Goal: Transaction & Acquisition: Purchase product/service

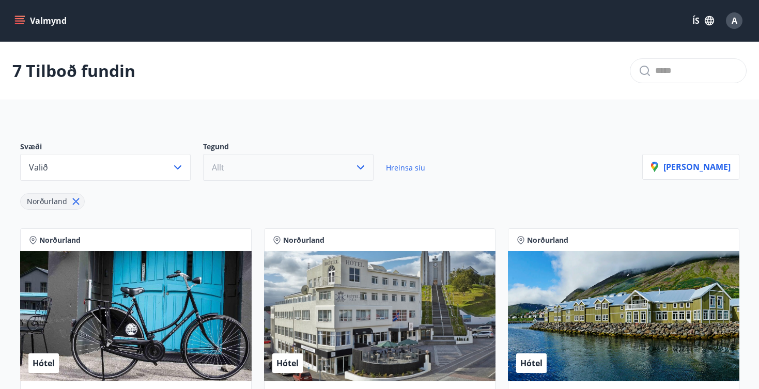
click at [320, 172] on button "Allt" at bounding box center [288, 167] width 171 height 27
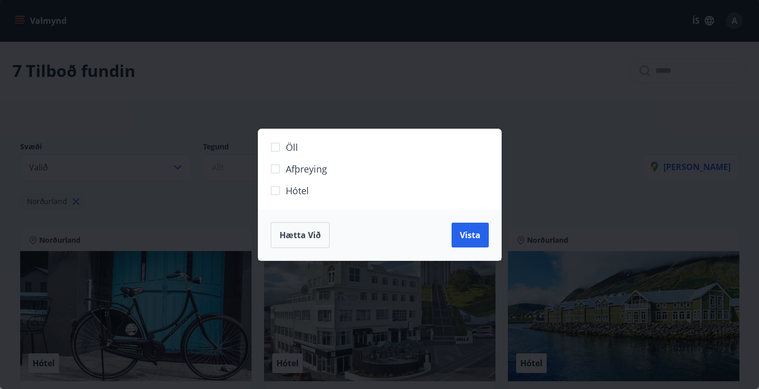
click at [347, 78] on div "Öll Afþreying Hótel Hætta við Vista" at bounding box center [379, 194] width 759 height 389
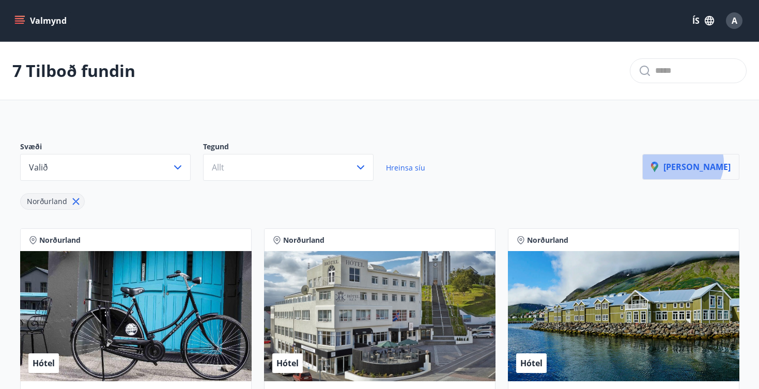
click at [709, 163] on p "[PERSON_NAME]" at bounding box center [691, 166] width 80 height 11
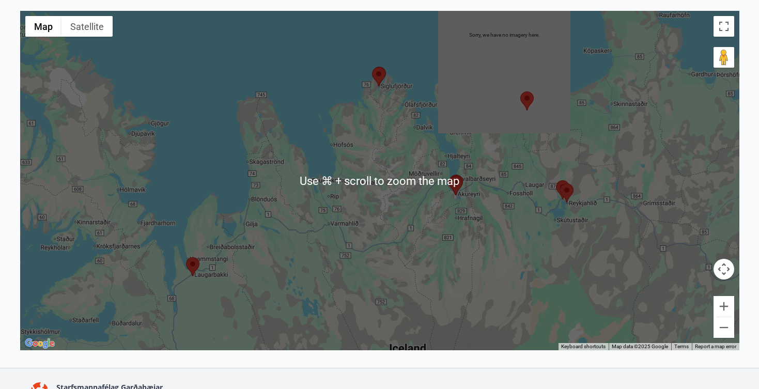
scroll to position [186, 0]
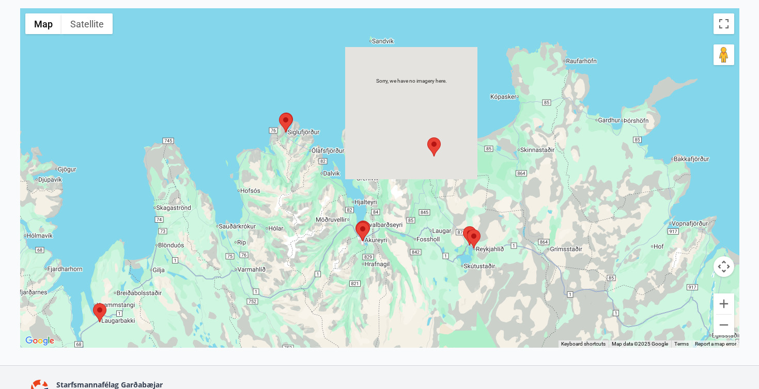
drag, startPoint x: 440, startPoint y: 163, endPoint x: 344, endPoint y: 212, distance: 108.6
click at [344, 212] on div at bounding box center [379, 178] width 719 height 340
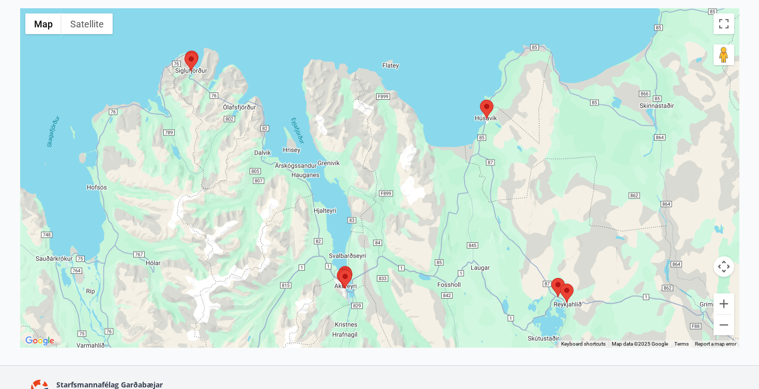
drag, startPoint x: 436, startPoint y: 173, endPoint x: 425, endPoint y: 180, distance: 13.3
click at [425, 180] on div at bounding box center [379, 178] width 719 height 340
click at [479, 100] on area at bounding box center [479, 100] width 0 height 0
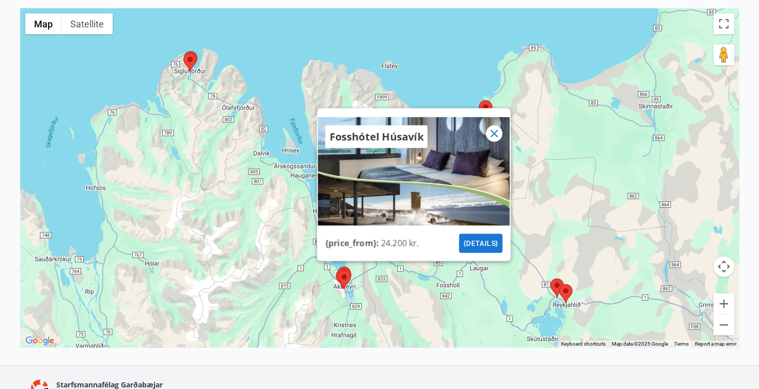
click at [490, 242] on button "{details}" at bounding box center [480, 243] width 43 height 19
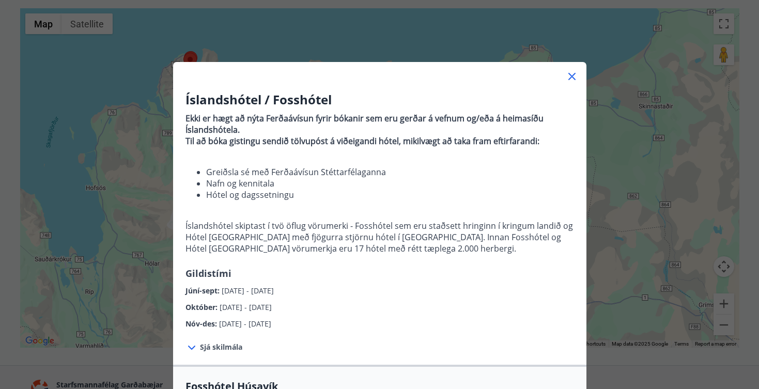
scroll to position [3, 0]
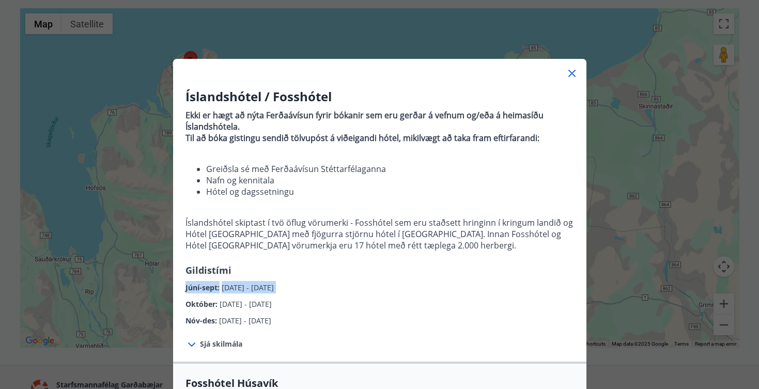
drag, startPoint x: 186, startPoint y: 289, endPoint x: 309, endPoint y: 297, distance: 123.2
click at [309, 297] on div "Íslandshótel / Fosshótel Ekki er hægt að nýta Ferðaávísun fyrir bókanir sem eru…" at bounding box center [379, 207] width 413 height 239
click at [373, 295] on div "Október : 01.10.2025 - 31.10.2025" at bounding box center [380, 302] width 389 height 17
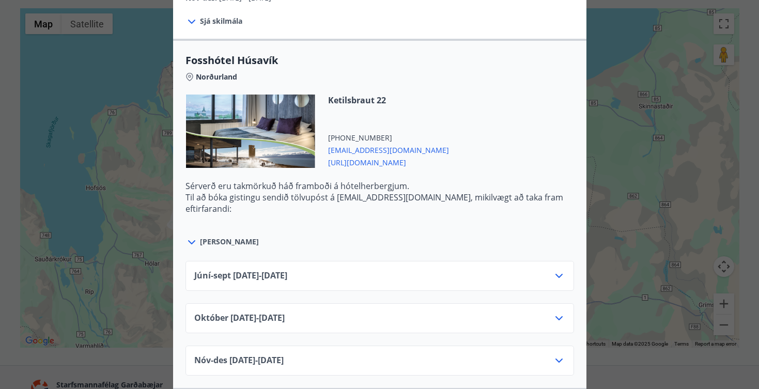
scroll to position [366, 0]
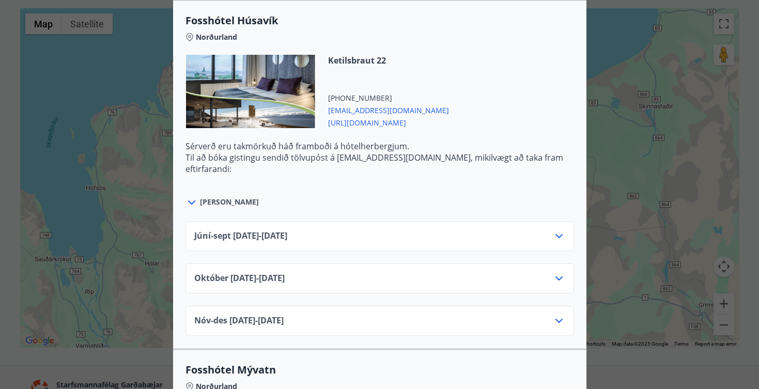
click at [560, 280] on icon at bounding box center [559, 278] width 12 height 12
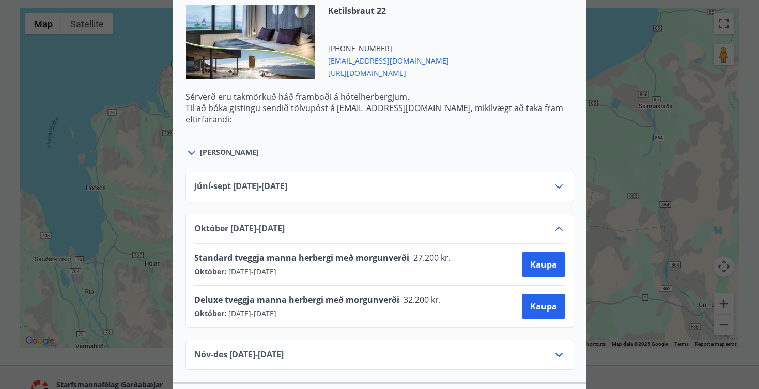
scroll to position [423, 0]
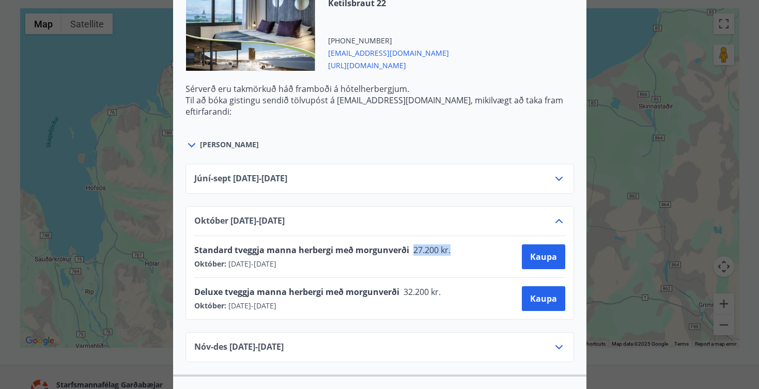
drag, startPoint x: 450, startPoint y: 249, endPoint x: 413, endPoint y: 249, distance: 37.2
click at [413, 249] on span "27.200 kr." at bounding box center [431, 249] width 44 height 11
click at [563, 180] on icon at bounding box center [559, 179] width 12 height 12
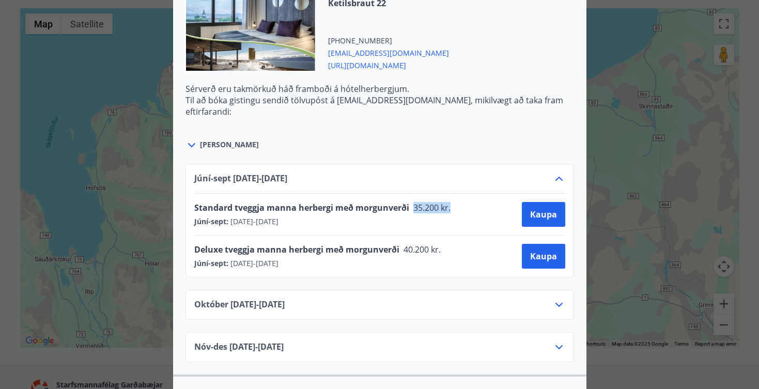
drag, startPoint x: 410, startPoint y: 205, endPoint x: 454, endPoint y: 211, distance: 44.4
click at [453, 211] on div "Standard tveggja manna herbergi með morgunverði 35.200 kr." at bounding box center [325, 209] width 263 height 14
click at [550, 218] on span "Kaupa" at bounding box center [543, 214] width 27 height 11
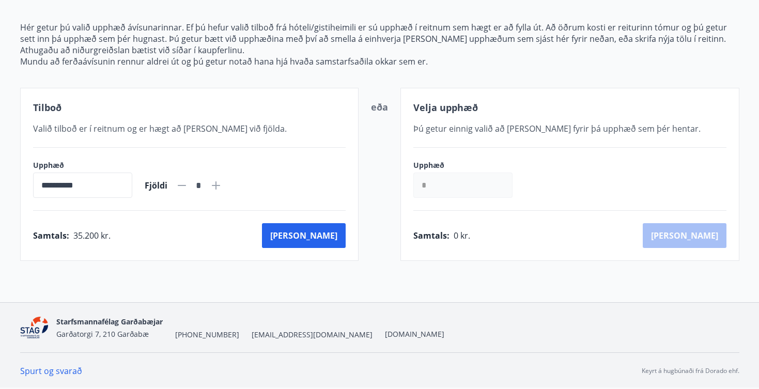
scroll to position [122, 0]
click at [461, 183] on input "*" at bounding box center [462, 185] width 99 height 25
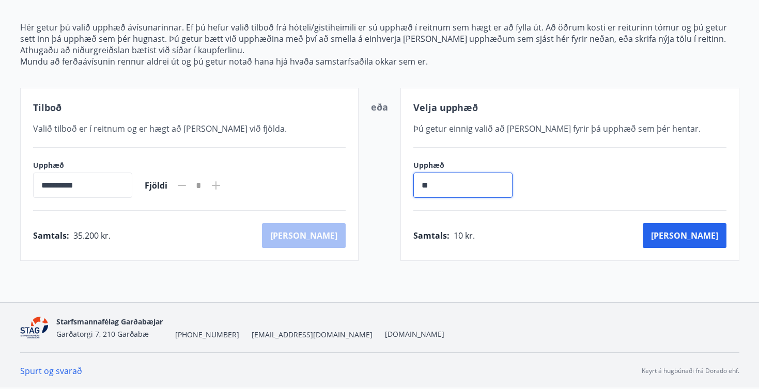
click at [376, 179] on div "eða" at bounding box center [379, 174] width 17 height 148
click at [443, 181] on input "**" at bounding box center [462, 185] width 99 height 25
type input "*"
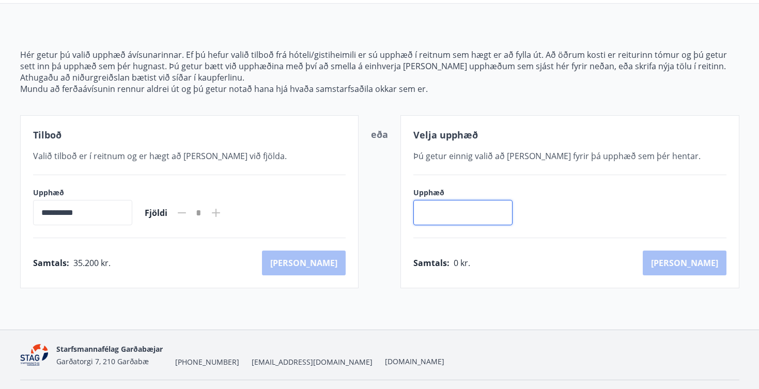
scroll to position [89, 0]
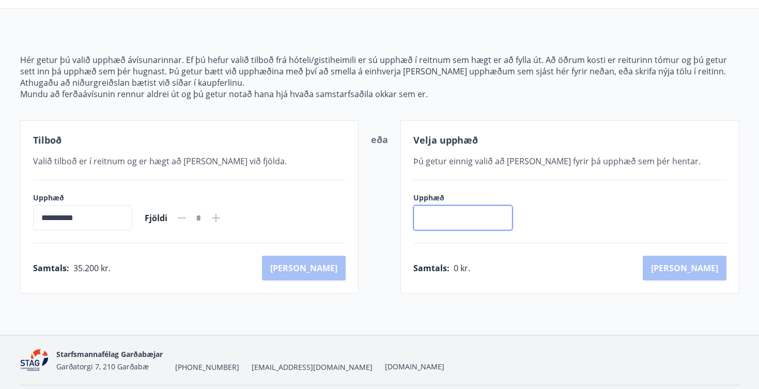
click at [222, 212] on icon at bounding box center [216, 218] width 12 height 12
click at [222, 214] on icon at bounding box center [216, 218] width 12 height 12
type input "*"
click at [339, 280] on button "Kaup" at bounding box center [304, 268] width 84 height 25
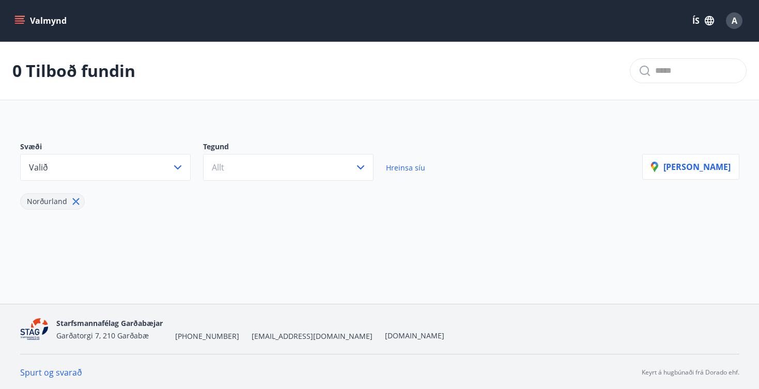
scroll to position [2, 0]
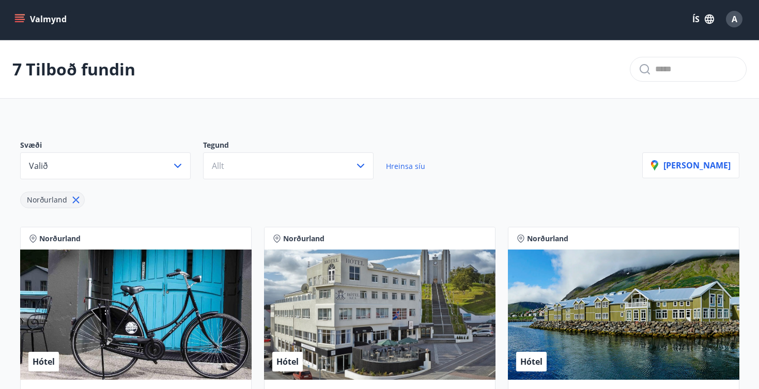
click at [437, 152] on div "Svæði Valið Tegund Allt Hreinsa síu" at bounding box center [331, 159] width 622 height 39
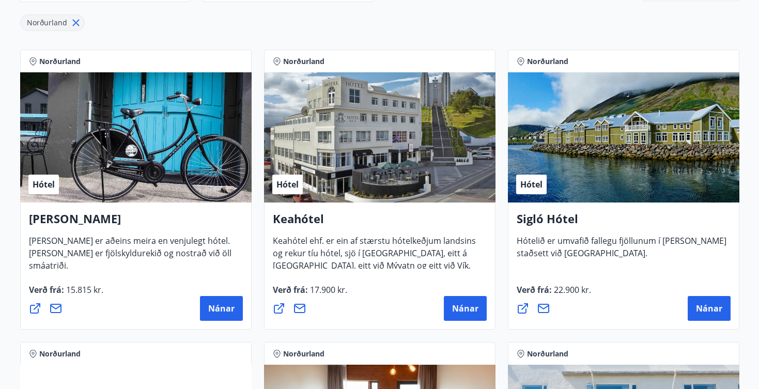
scroll to position [250, 0]
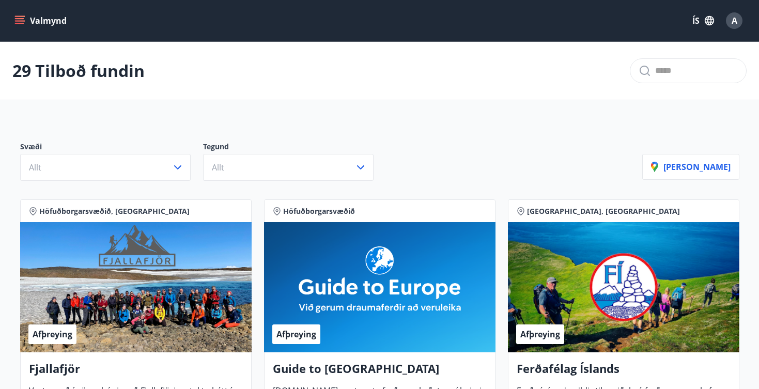
click at [304, 275] on div "Afþreying" at bounding box center [380, 287] width 232 height 130
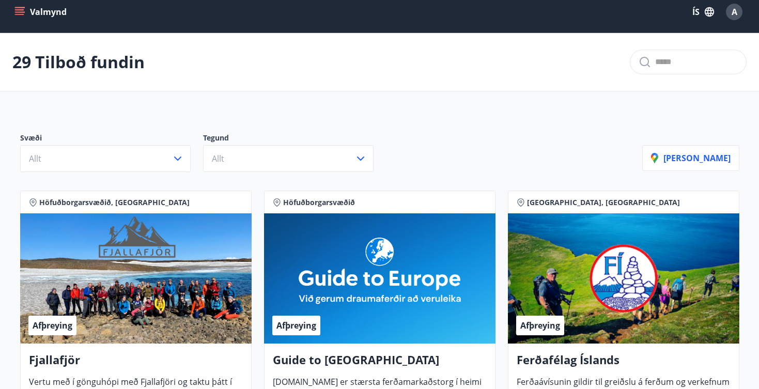
scroll to position [11, 0]
